Goal: Information Seeking & Learning: Learn about a topic

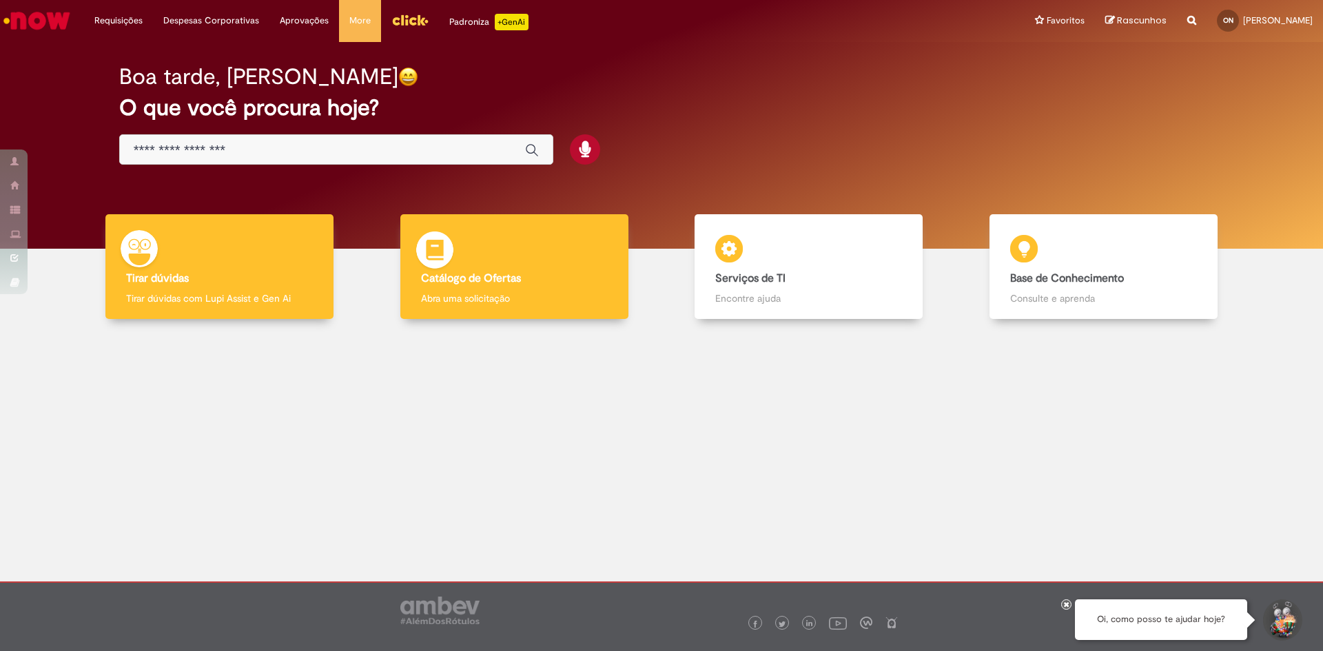
click at [506, 286] on div "Catálogo de Ofertas Catálogo de Ofertas Abra uma solicitação" at bounding box center [514, 266] width 228 height 105
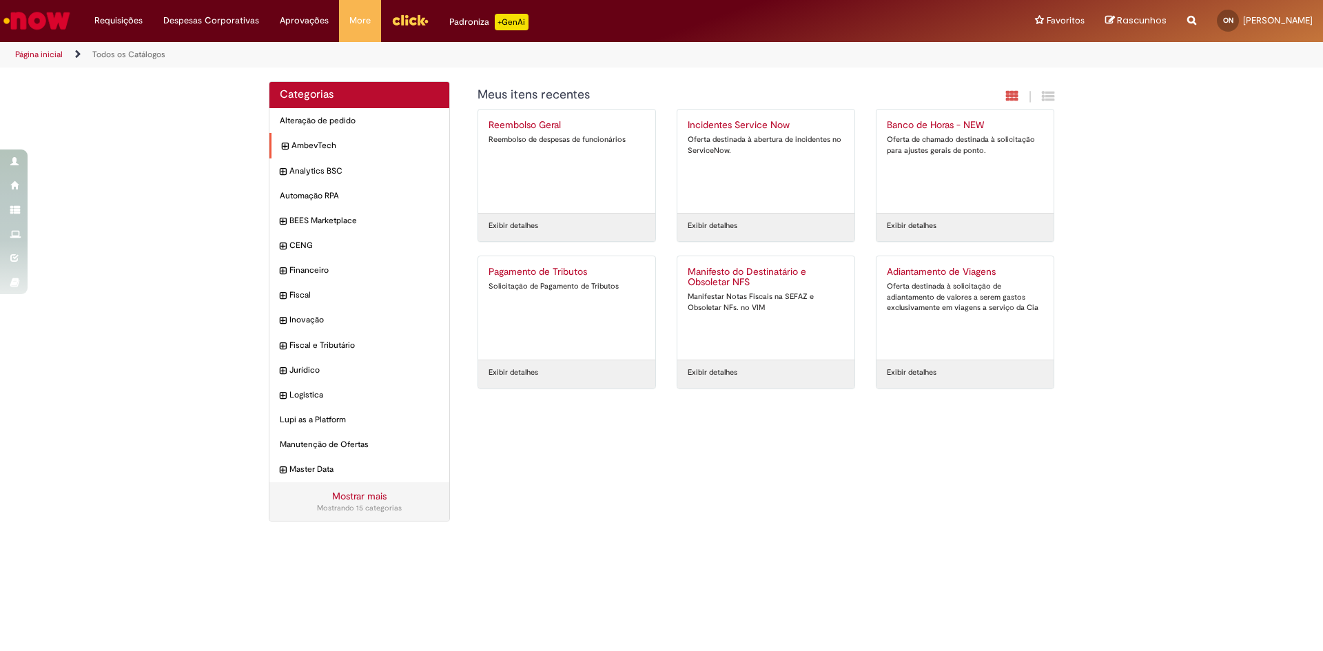
click at [285, 145] on icon "expandir categoria AmbevTech" at bounding box center [285, 147] width 6 height 14
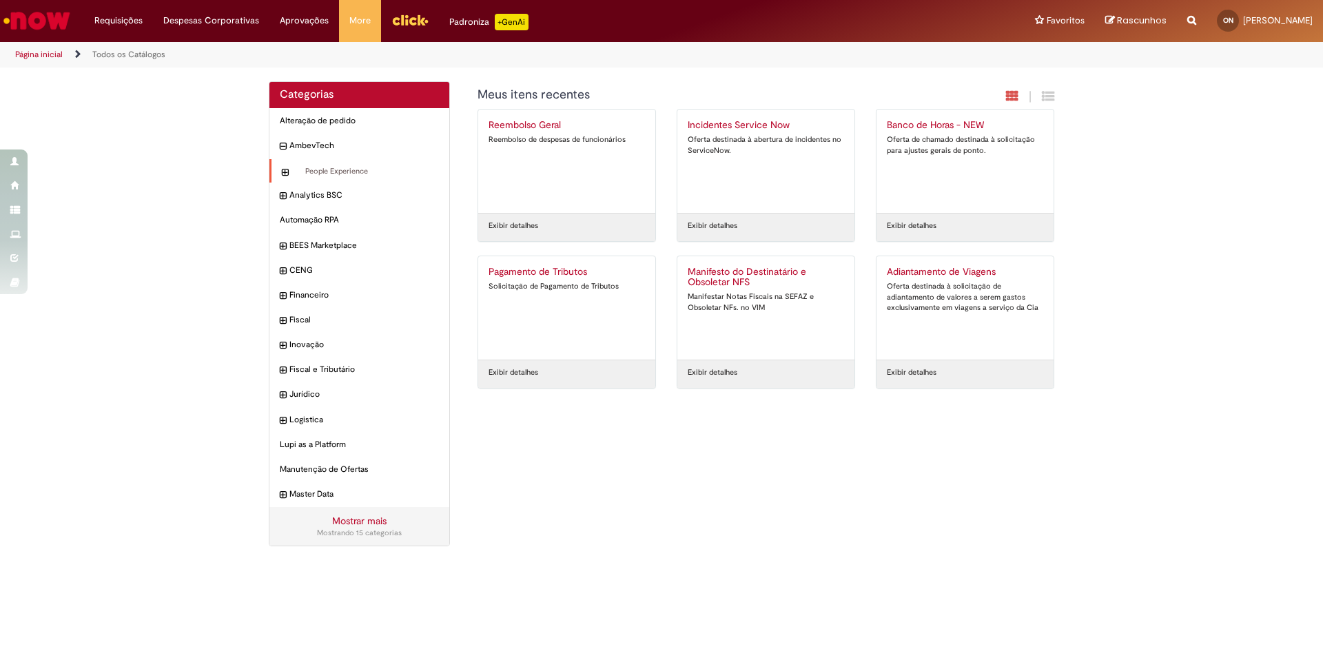
click at [289, 176] on div "People Experience Itens" at bounding box center [359, 171] width 180 height 25
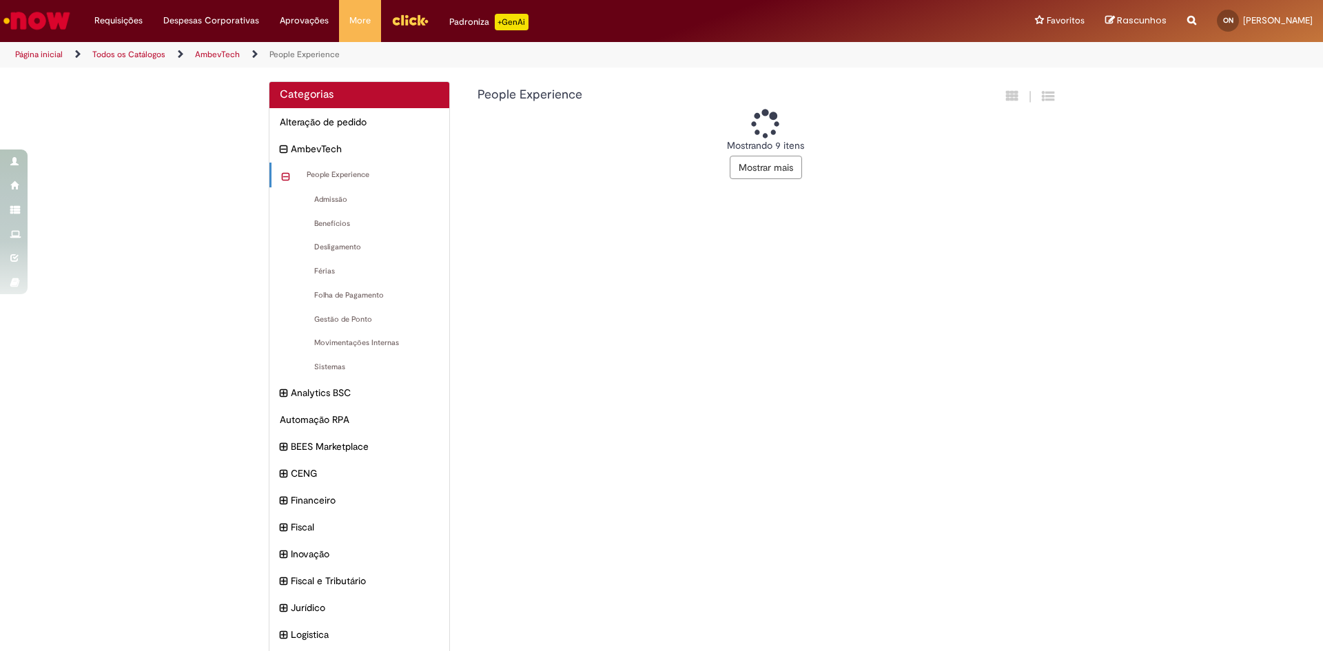
click at [282, 170] on icon "recolher categoria People Experience" at bounding box center [286, 177] width 8 height 15
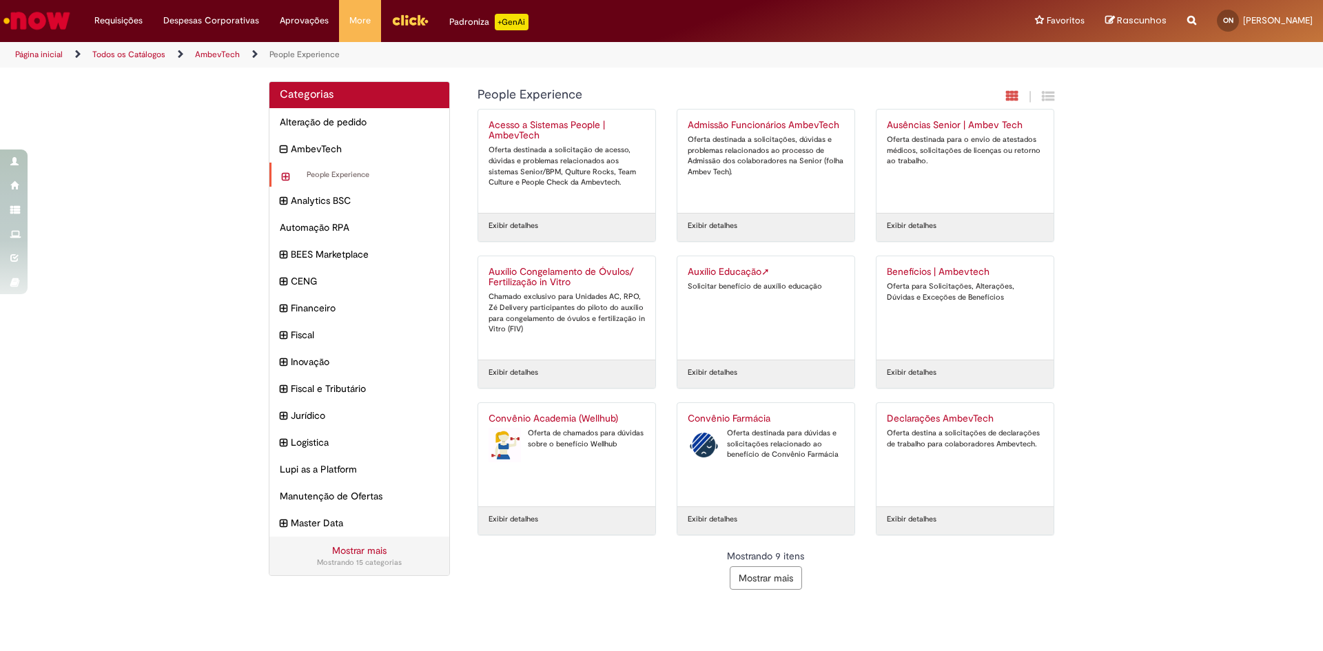
click at [280, 178] on div "People Experience Itens" at bounding box center [359, 175] width 180 height 25
click at [287, 176] on icon "expandir categoria People Experience" at bounding box center [286, 177] width 8 height 15
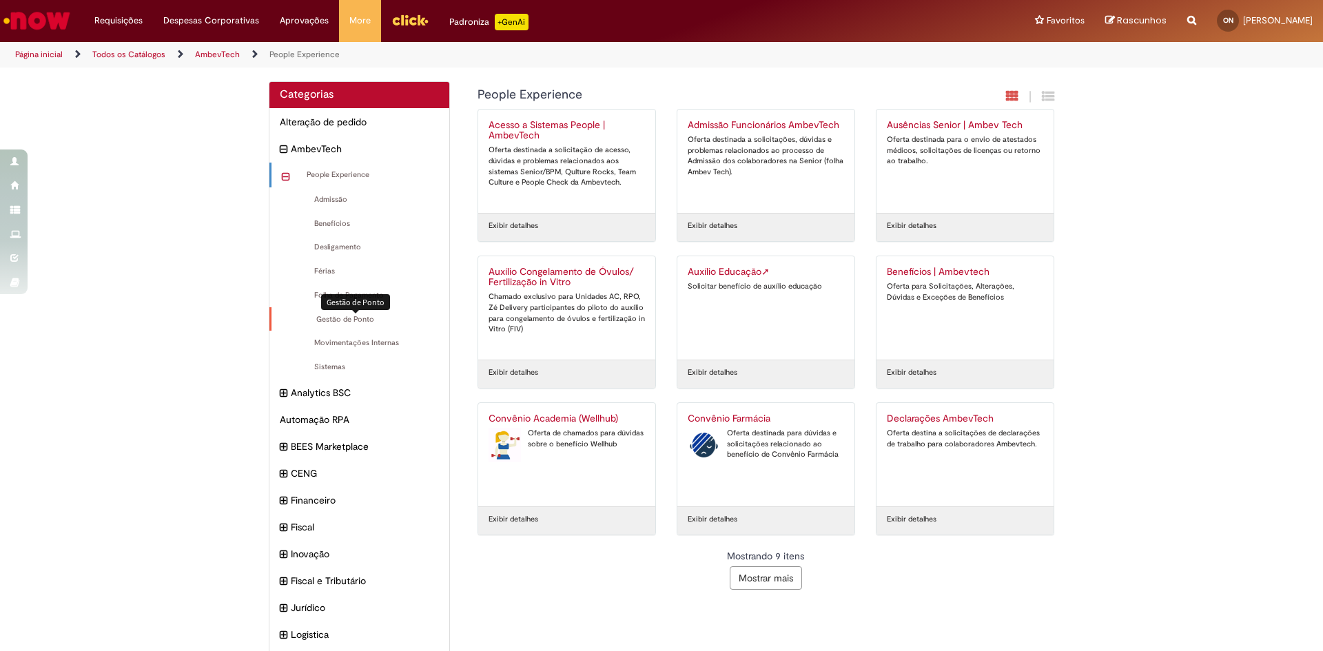
click at [361, 319] on span "Gestão de Ponto Itens" at bounding box center [360, 319] width 157 height 11
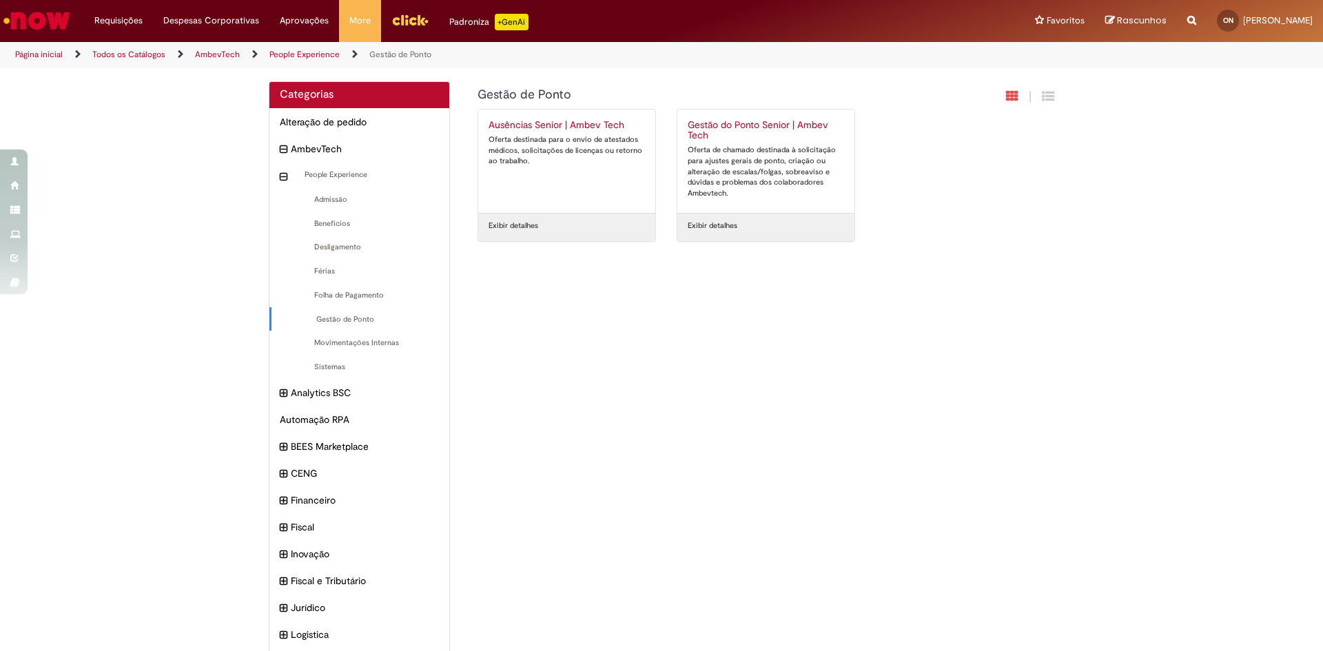
click at [743, 123] on h2 "Gestão do Ponto Senior | Ambev Tech" at bounding box center [766, 131] width 156 height 22
